Goal: Transaction & Acquisition: Complete application form

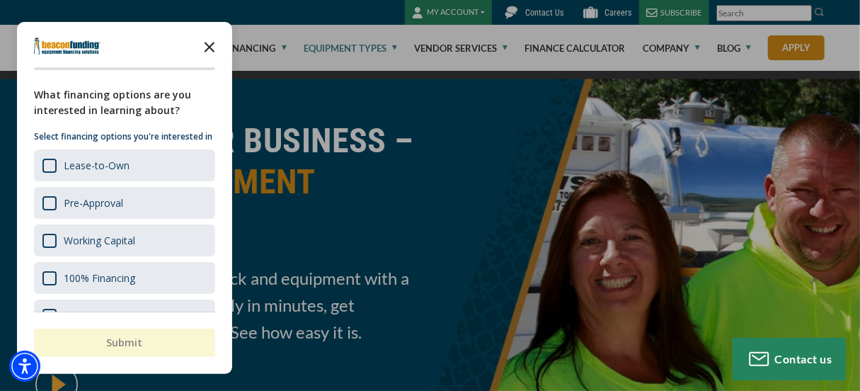
click at [210, 45] on icon "Close the survey" at bounding box center [209, 46] width 28 height 28
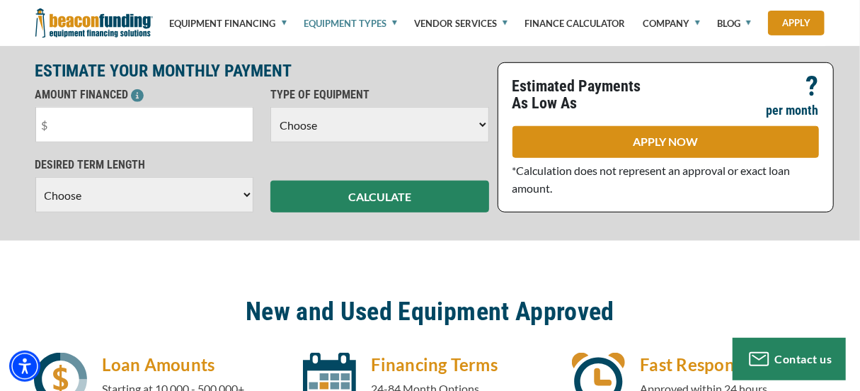
scroll to position [464, 0]
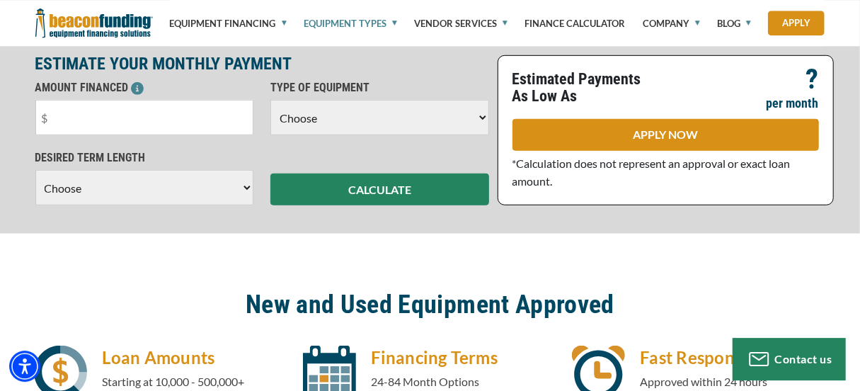
select select "14"
click option "Septic Pumper Truck" at bounding box center [0, 0] width 0 height 0
click at [35, 170] on select "Choose 36 Months 48 Months 60 Months" at bounding box center [144, 187] width 219 height 35
select select "60"
click option "60 Months" at bounding box center [0, 0] width 0 height 0
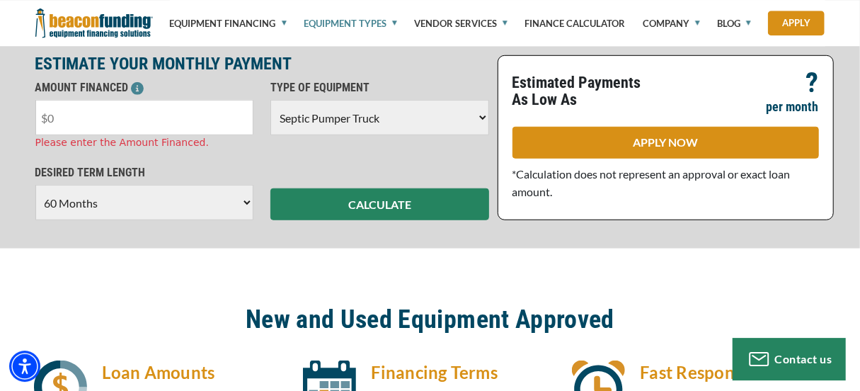
click at [85, 118] on input "text" at bounding box center [144, 117] width 219 height 35
type input "$200,000"
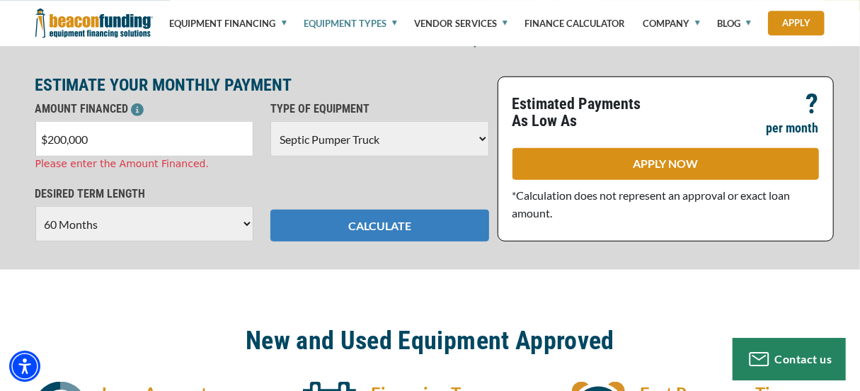
scroll to position [444, 0]
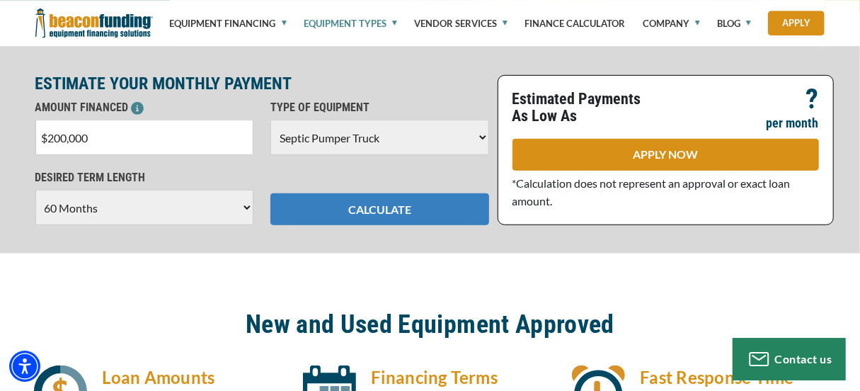
click at [381, 221] on button "CALCULATE" at bounding box center [379, 209] width 219 height 32
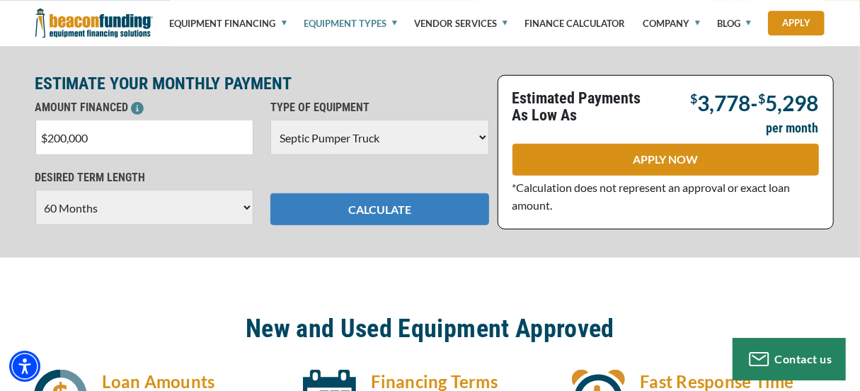
click at [370, 204] on button "CALCULATE" at bounding box center [379, 209] width 219 height 32
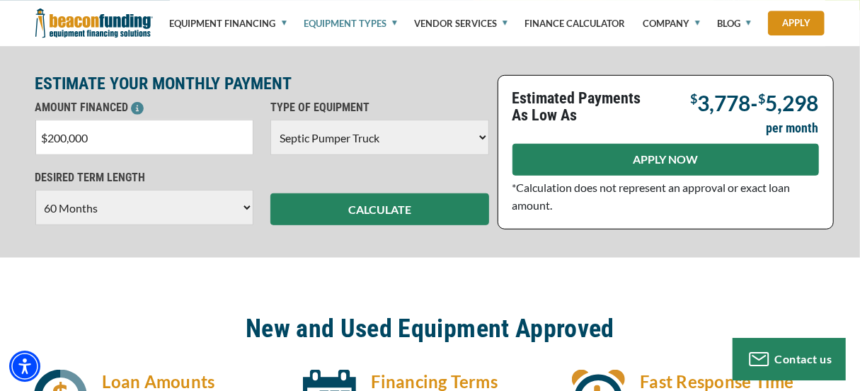
click at [665, 152] on link "APPLY NOW" at bounding box center [665, 160] width 306 height 32
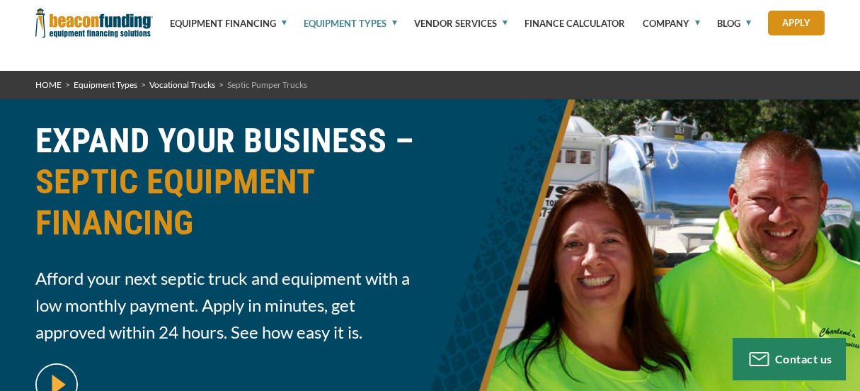
select select "60"
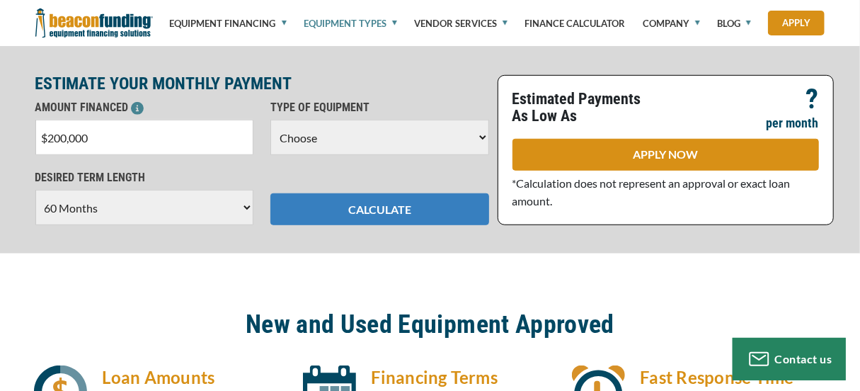
scroll to position [444, 0]
click at [357, 201] on button "CALCULATE" at bounding box center [379, 209] width 219 height 32
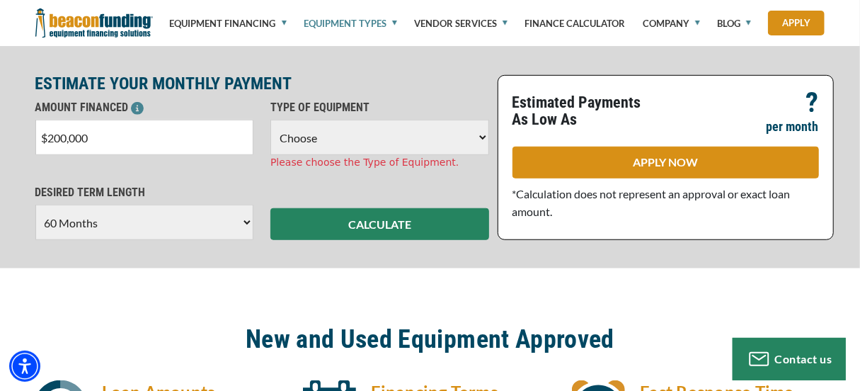
click at [270, 120] on select "Choose Backhoe Boom/Bucket Truck Chipper Commercial Mower Crane DTG/DTF Printin…" at bounding box center [379, 137] width 219 height 35
select select "14"
click option "Septic Pumper Truck" at bounding box center [0, 0] width 0 height 0
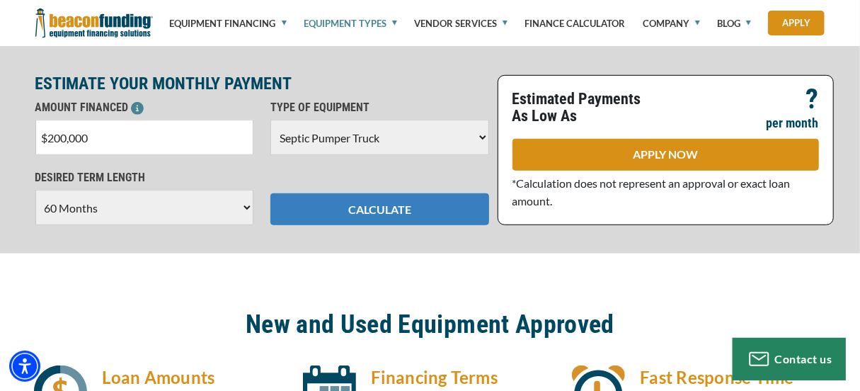
click at [414, 209] on button "CALCULATE" at bounding box center [379, 209] width 219 height 32
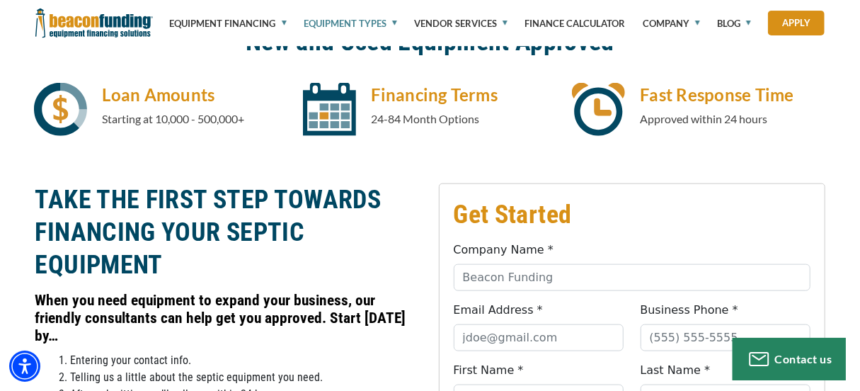
scroll to position [737, 0]
